Goal: Information Seeking & Learning: Learn about a topic

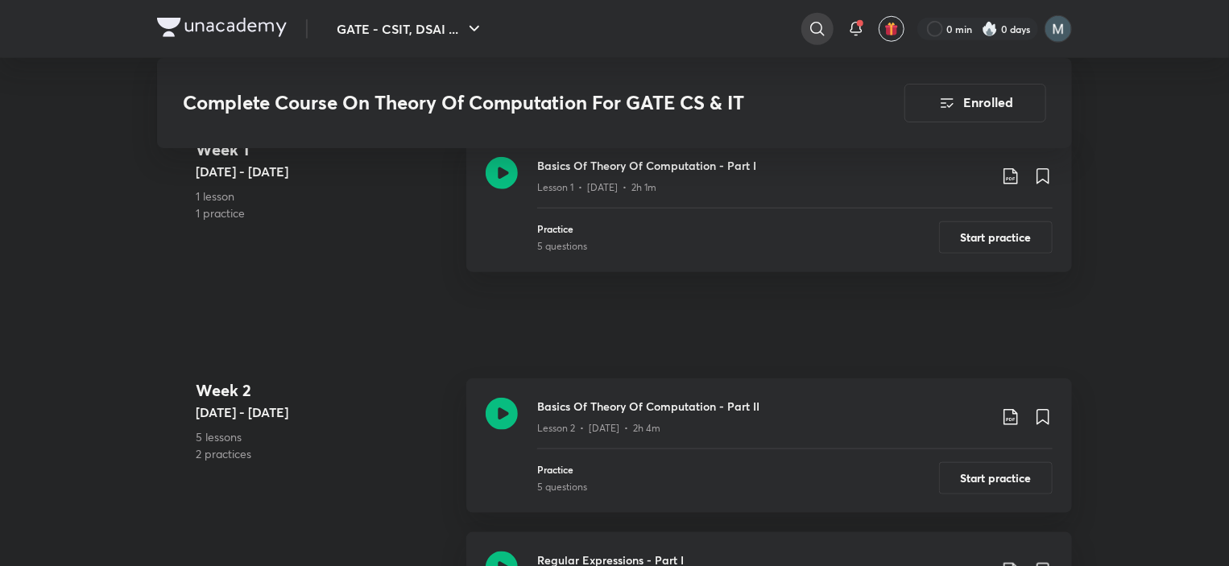
click at [815, 22] on icon at bounding box center [817, 28] width 19 height 19
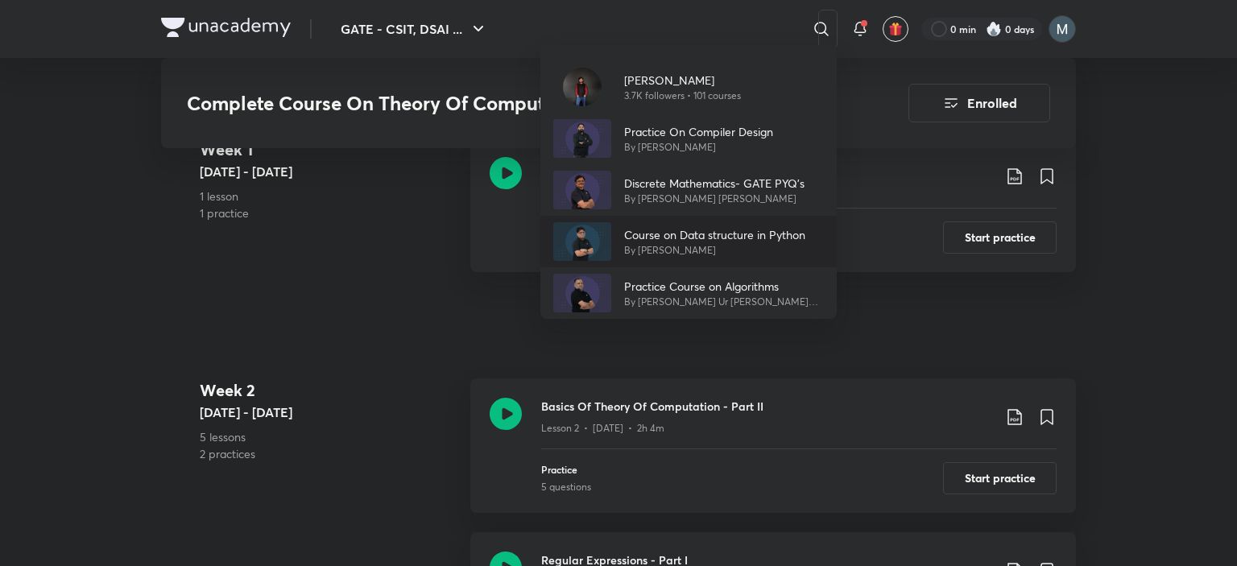
click at [693, 227] on p "Course on Data structure in Python" at bounding box center [714, 234] width 181 height 17
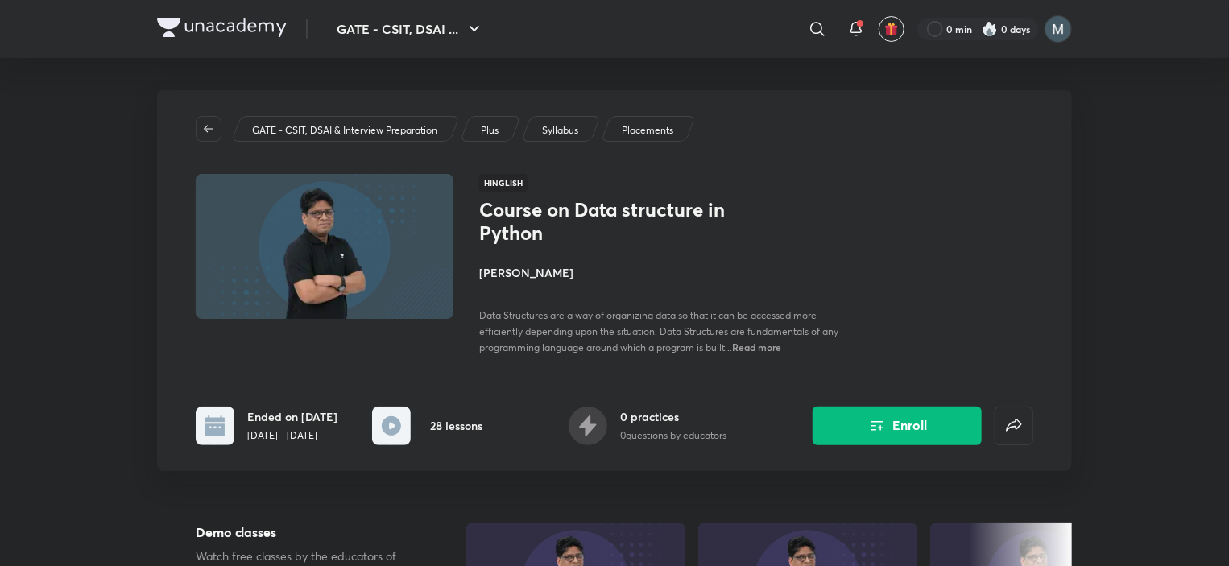
click at [528, 274] on h4 "[PERSON_NAME]" at bounding box center [659, 272] width 361 height 17
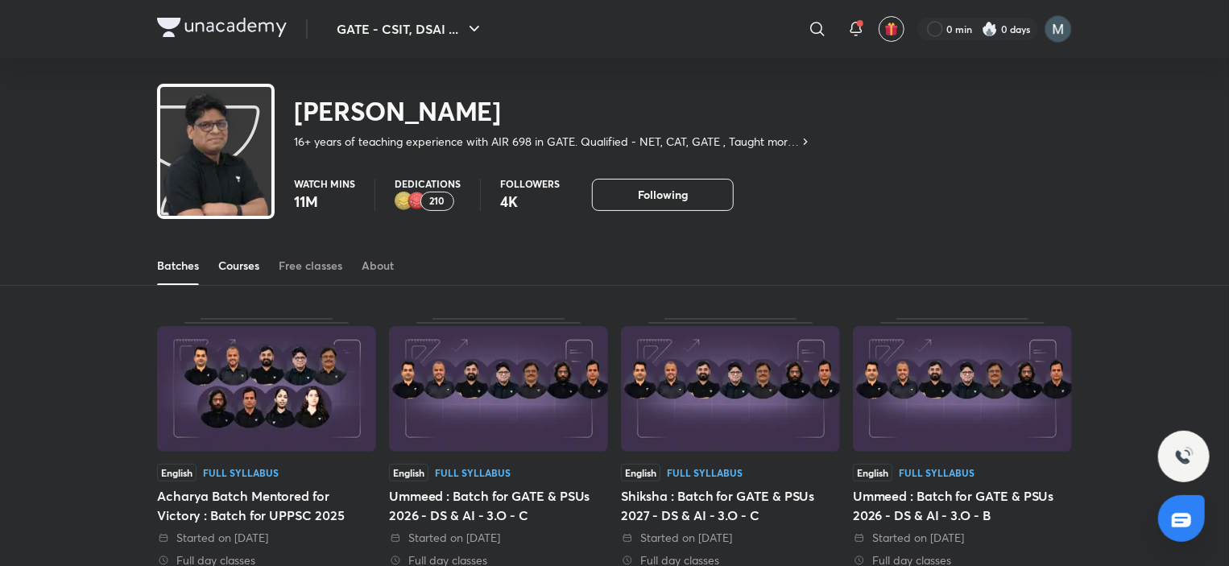
click at [253, 267] on div "Courses" at bounding box center [238, 266] width 41 height 16
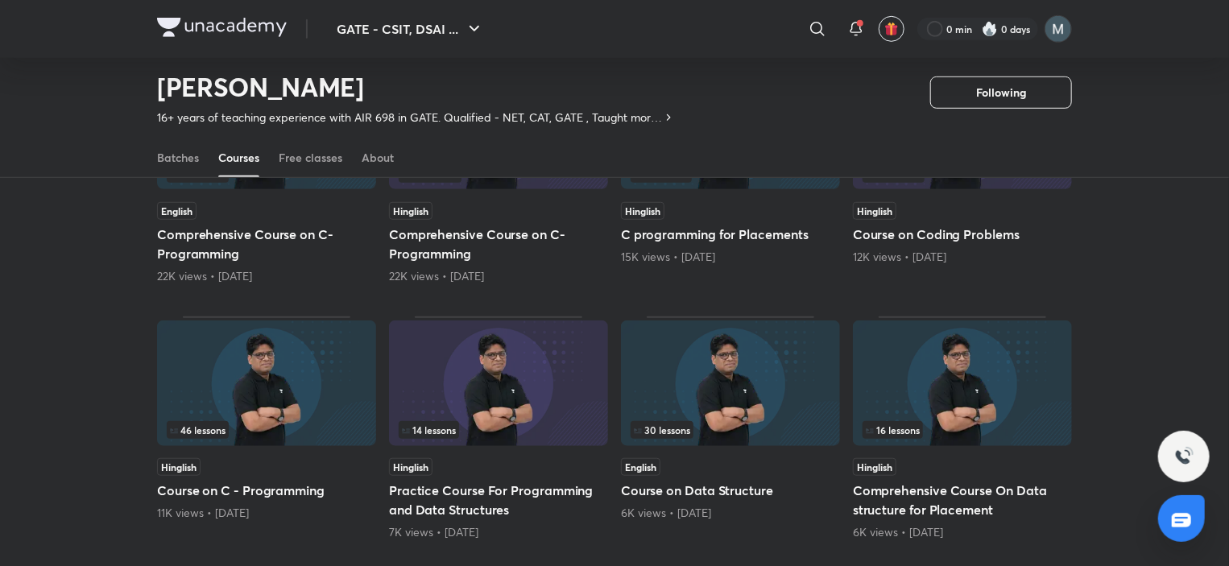
scroll to position [553, 0]
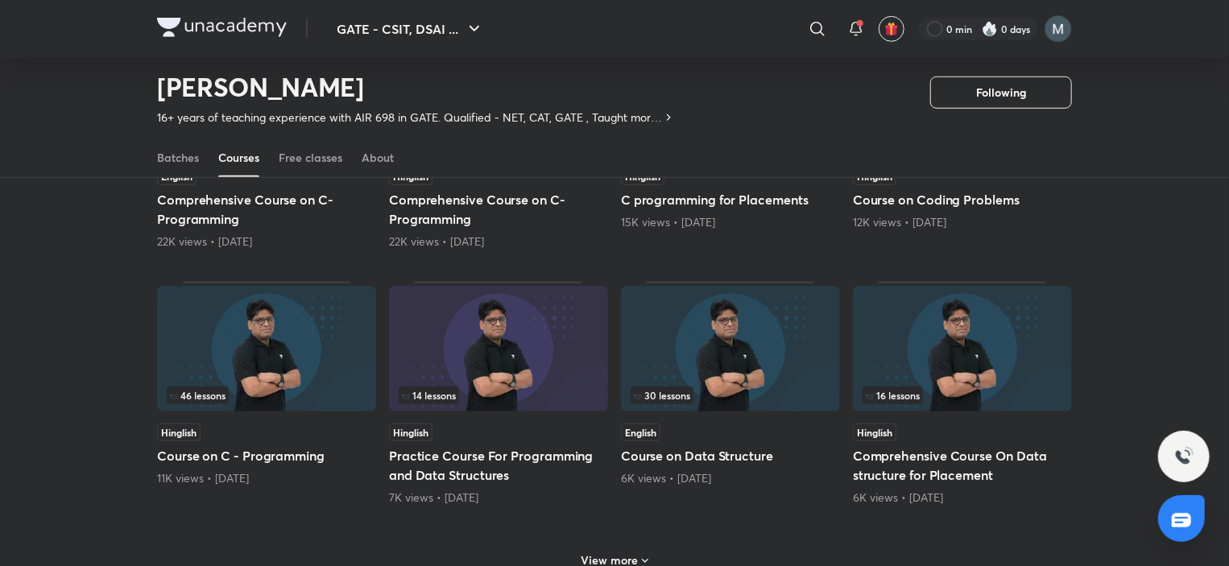
click at [495, 458] on h5 "Practice Course For Programming and Data Structures" at bounding box center [498, 465] width 219 height 39
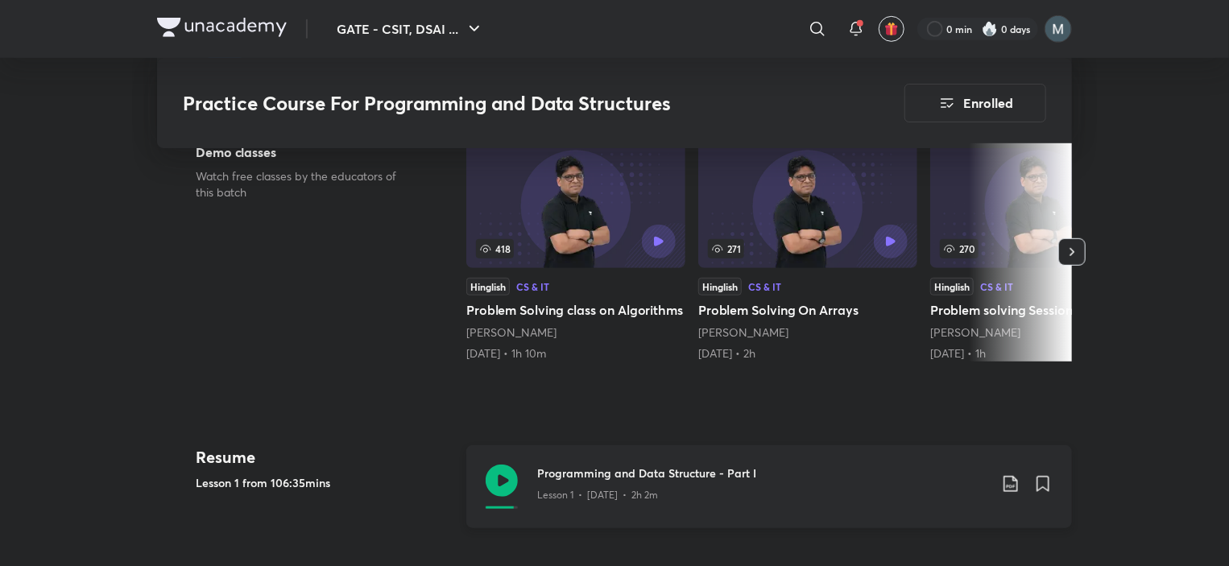
scroll to position [725, 0]
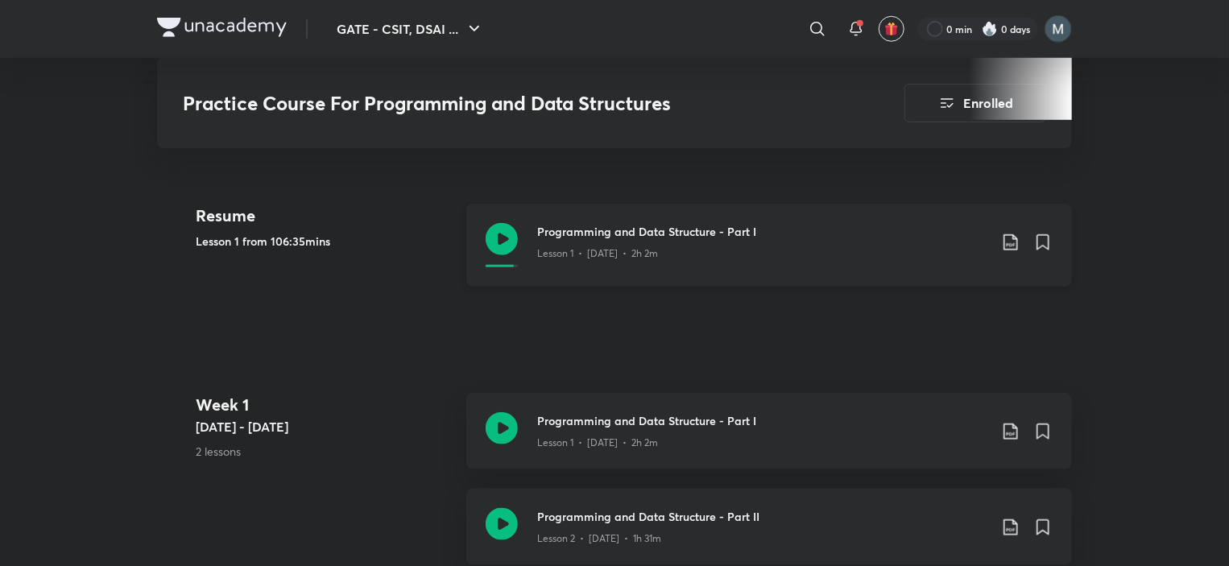
click at [499, 227] on icon at bounding box center [502, 239] width 32 height 32
